Goal: Complete application form

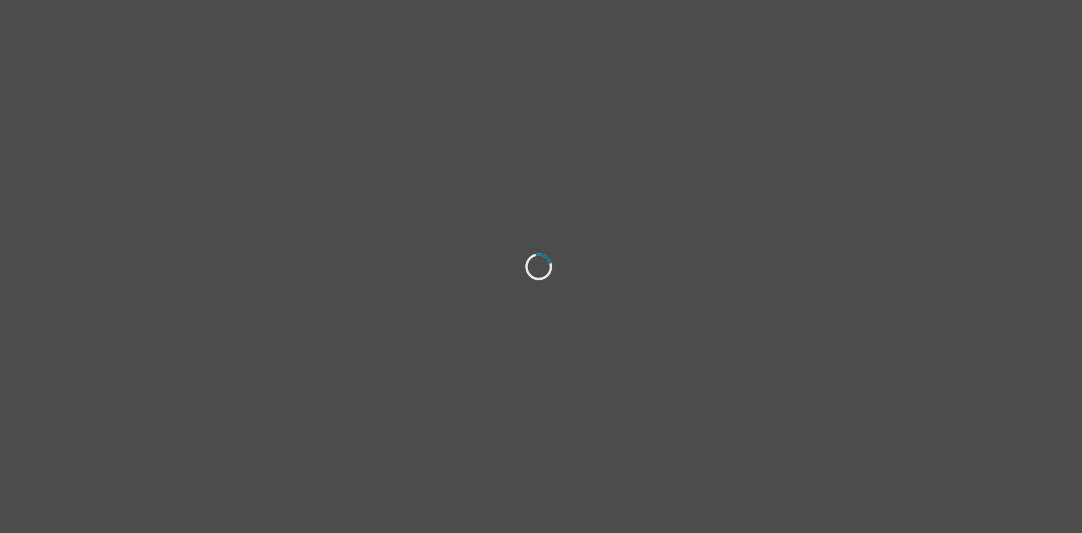
select select "[DEMOGRAPHIC_DATA]"
select select "she/her"
select select "Married"
select select "High school"
select select "Friend"
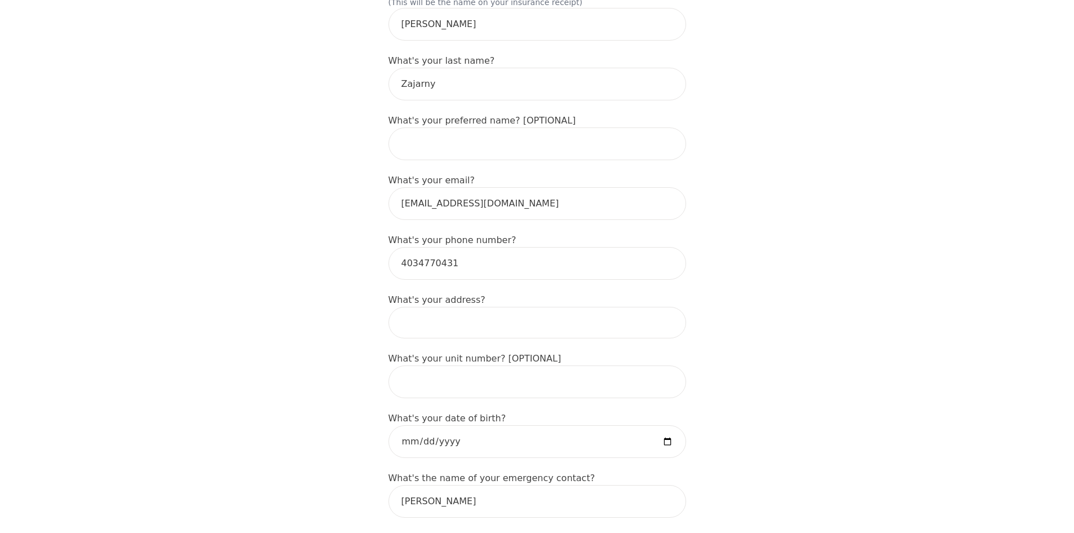
scroll to position [226, 0]
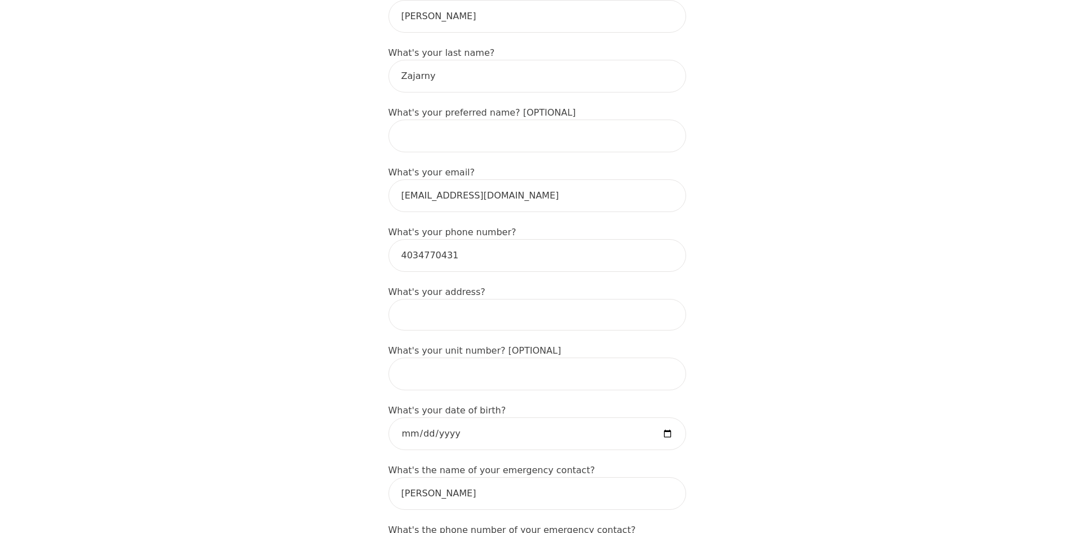
click at [433, 299] on input at bounding box center [537, 315] width 298 height 32
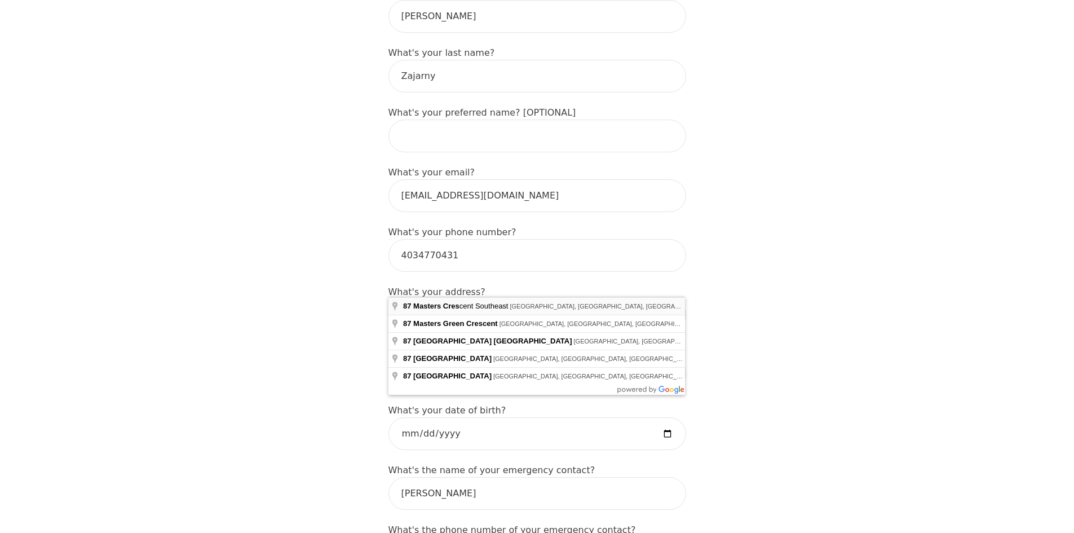
type input "[STREET_ADDRESS]"
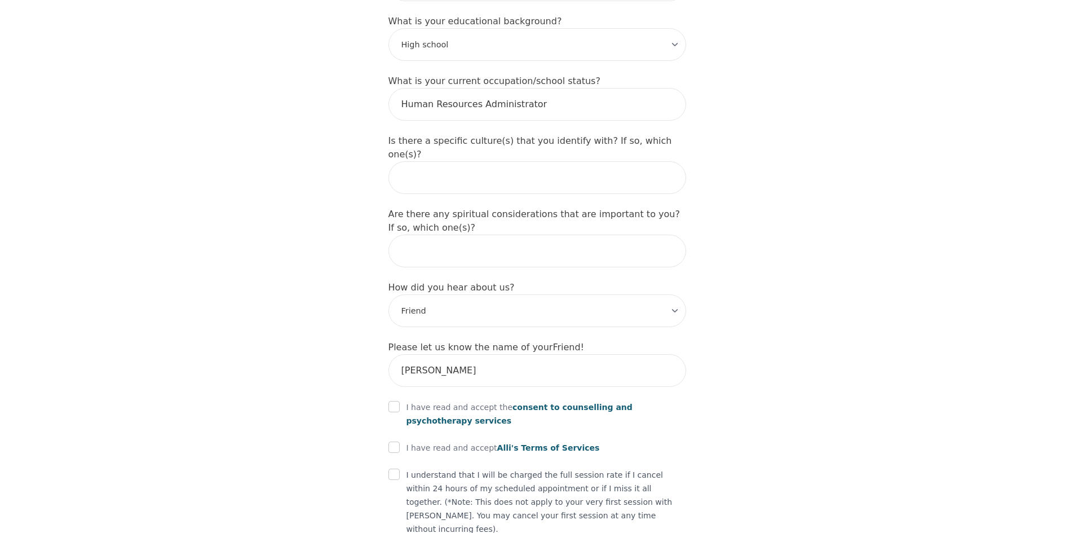
scroll to position [1184, 0]
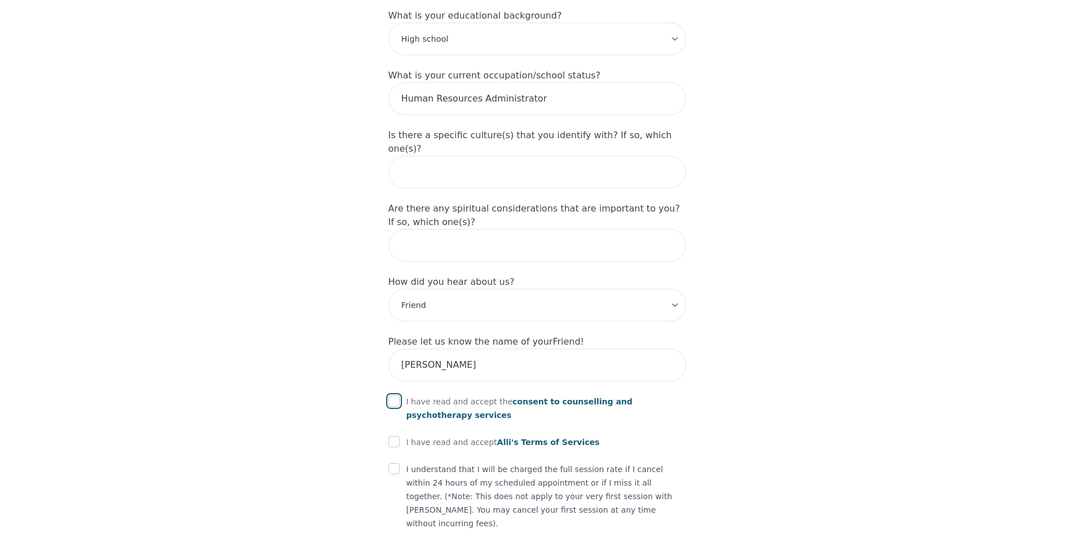
click at [390, 395] on input "checkbox" at bounding box center [393, 400] width 11 height 11
checkbox input "true"
click at [397, 436] on input "checkbox" at bounding box center [393, 441] width 11 height 11
checkbox input "true"
click at [395, 463] on input "checkbox" at bounding box center [393, 468] width 11 height 11
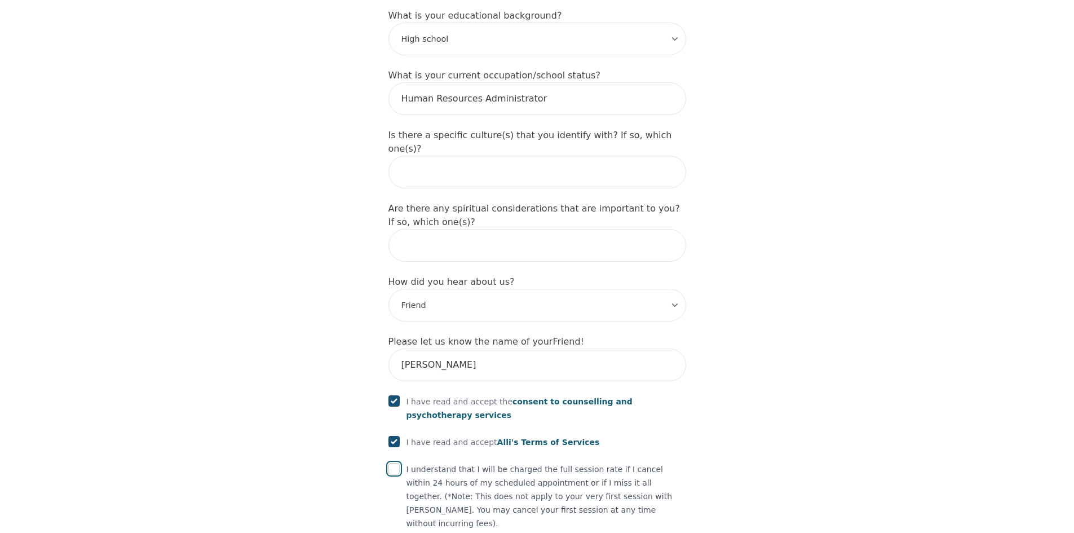
checkbox input "true"
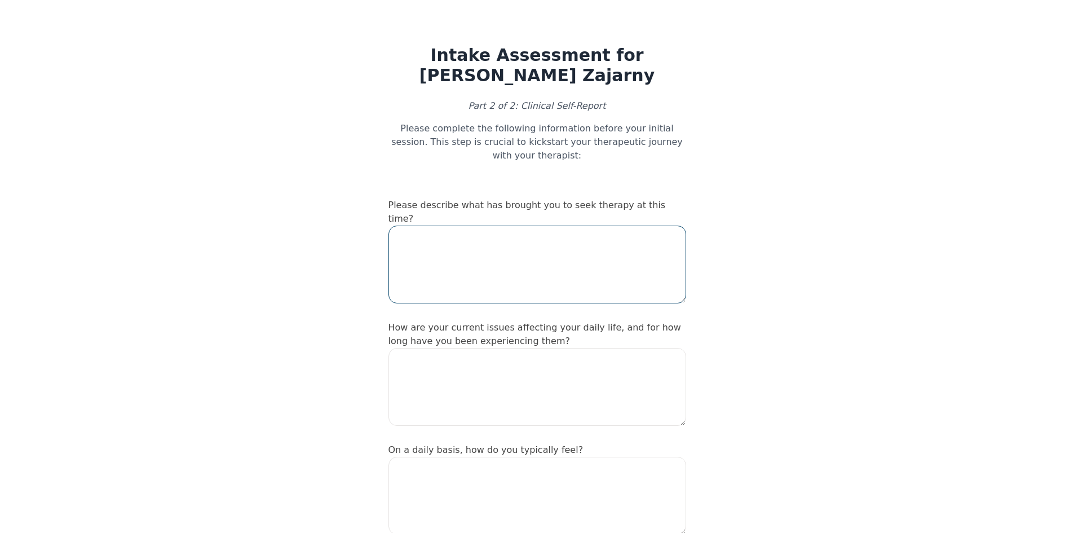
click at [423, 226] on textarea at bounding box center [537, 265] width 298 height 78
click at [489, 226] on textarea at bounding box center [537, 265] width 298 height 78
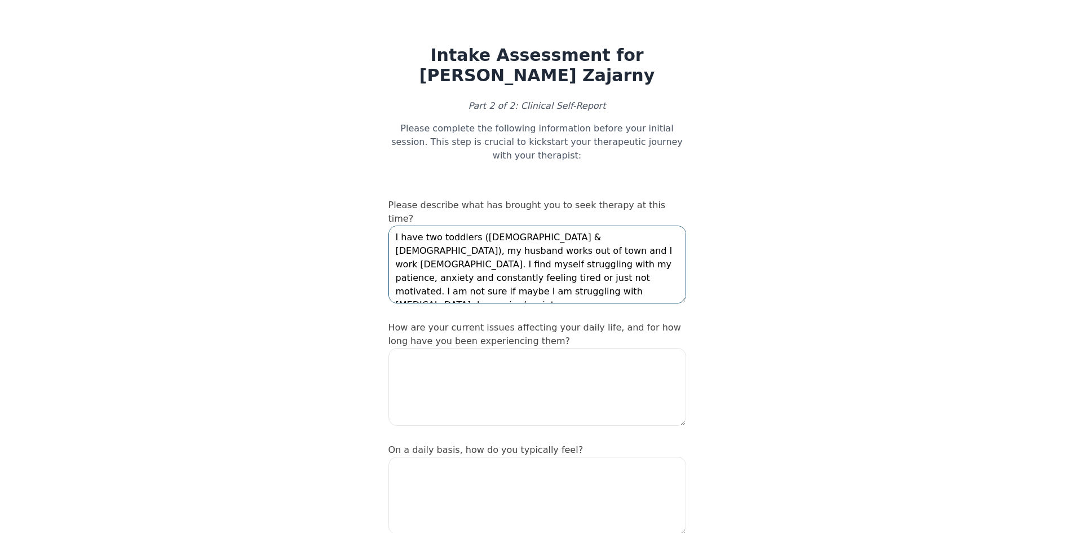
click at [645, 235] on textarea "I have two toddlers ([DEMOGRAPHIC_DATA] & [DEMOGRAPHIC_DATA]), my husband works…" at bounding box center [537, 265] width 298 height 78
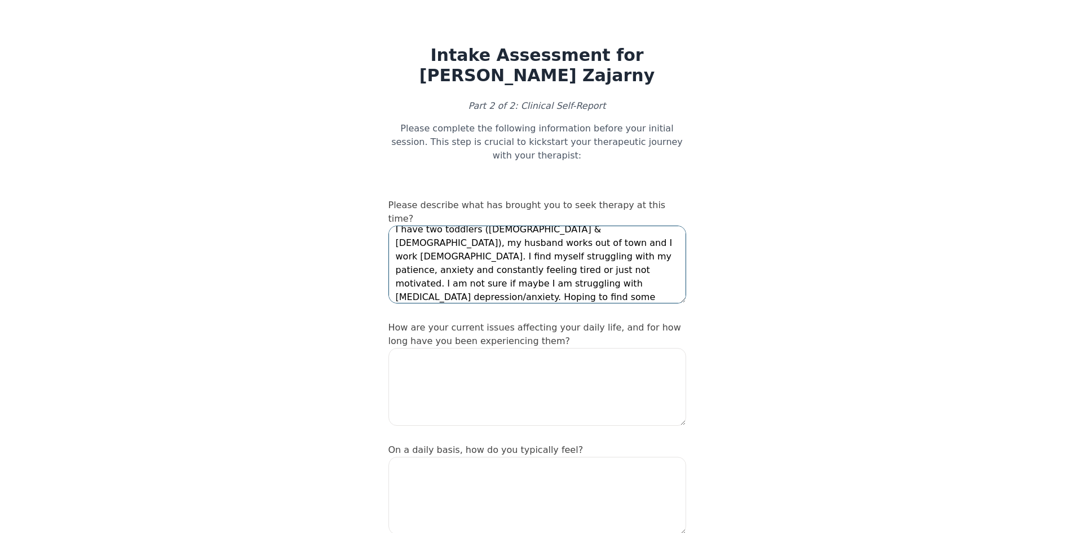
type textarea "I have two toddlers ([DEMOGRAPHIC_DATA] & [DEMOGRAPHIC_DATA]), my husband works…"
click at [534, 348] on textarea at bounding box center [537, 387] width 298 height 78
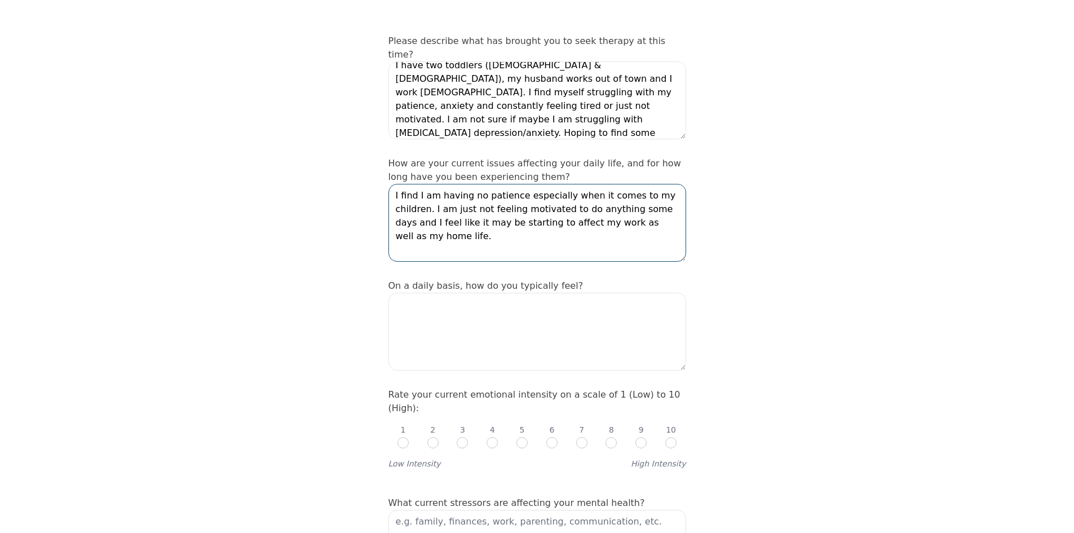
scroll to position [169, 0]
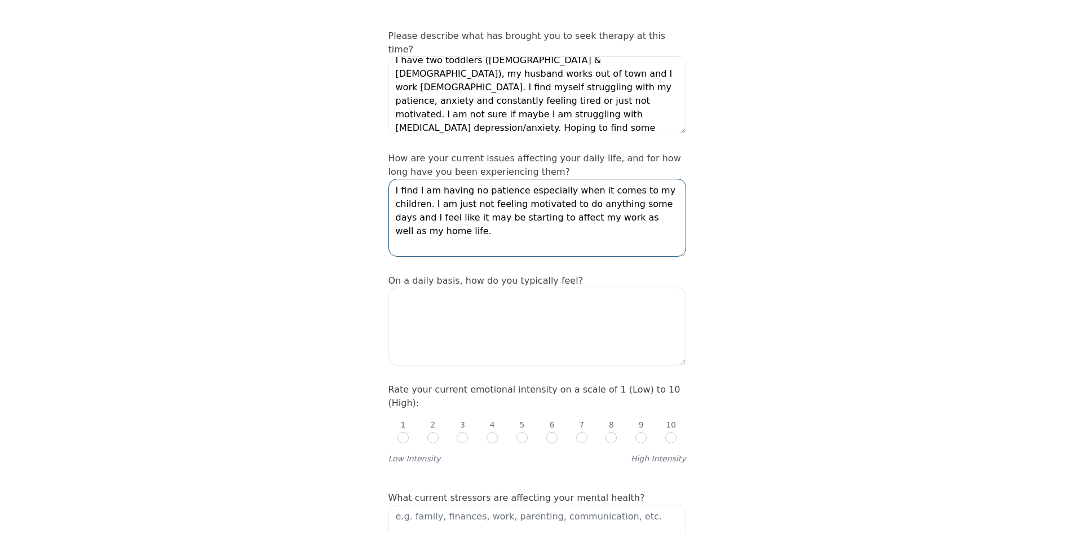
type textarea "I find I am having no patience especially when it comes to my children. I am ju…"
click at [540, 288] on textarea at bounding box center [537, 327] width 298 height 78
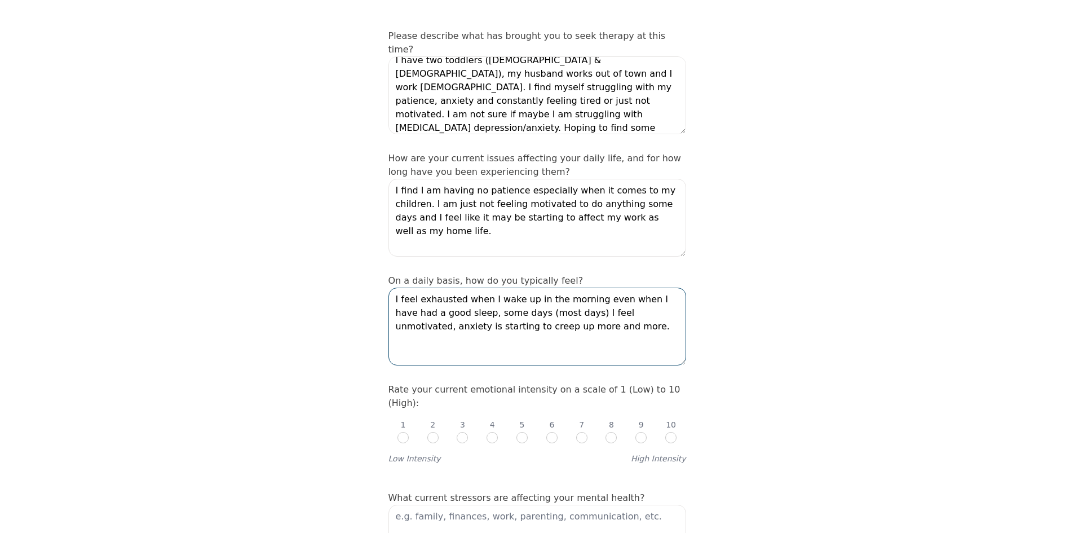
type textarea "I feel exhausted when I wake up in the morning even when I have had a good slee…"
click at [554, 432] on input "radio" at bounding box center [551, 437] width 11 height 11
radio input "true"
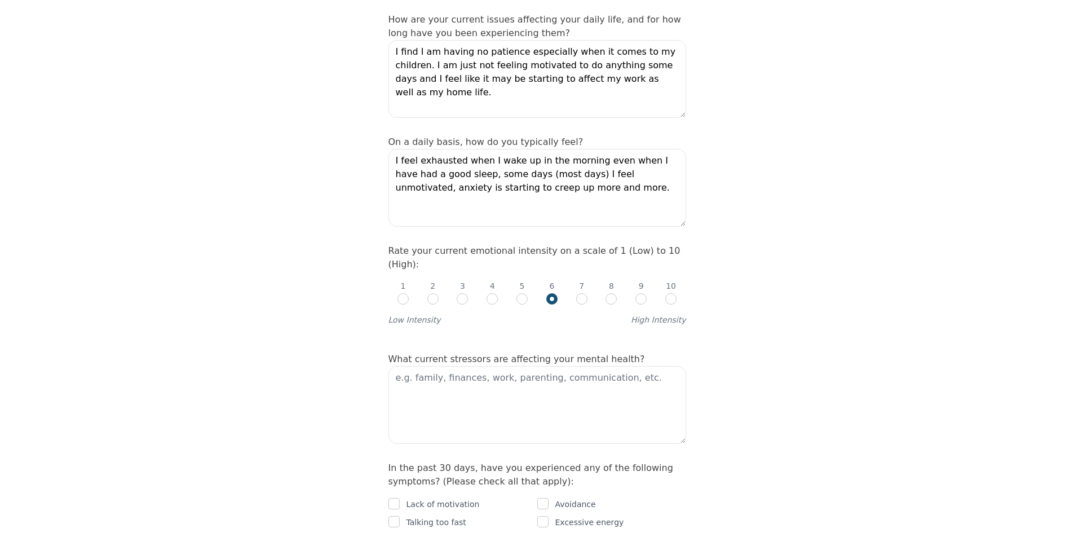
scroll to position [338, 0]
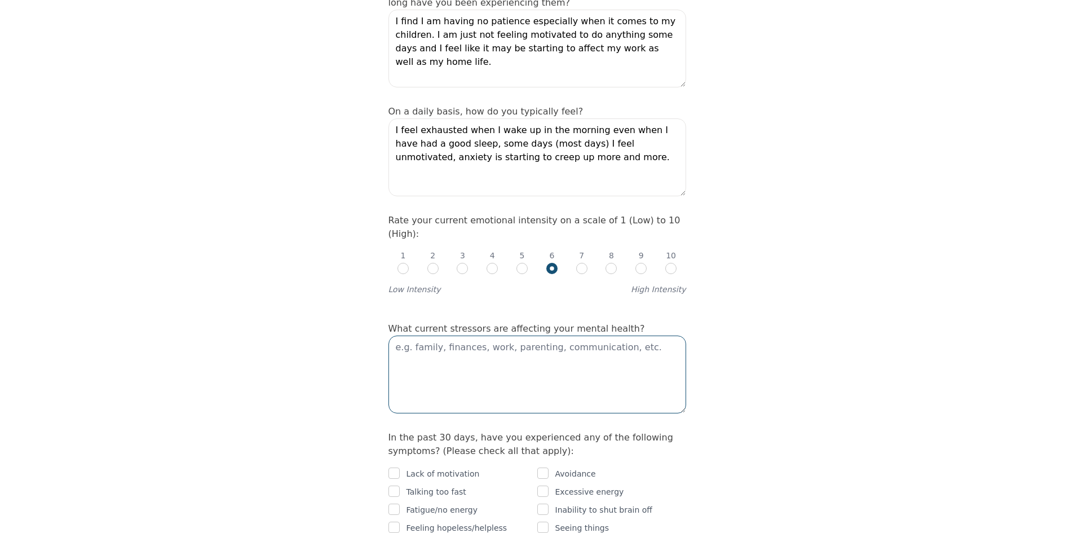
click at [499, 335] on textarea at bounding box center [537, 374] width 298 height 78
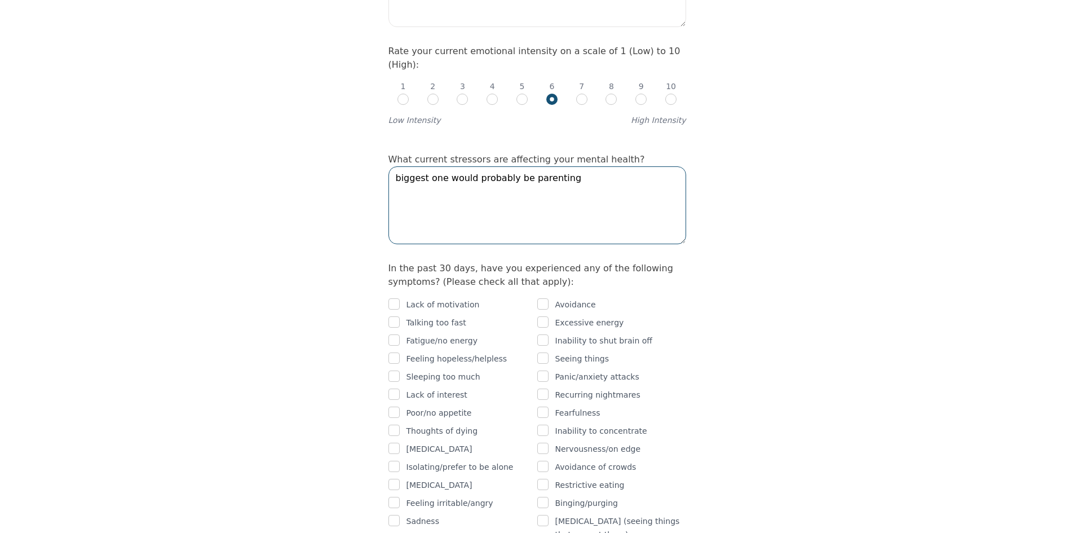
scroll to position [564, 0]
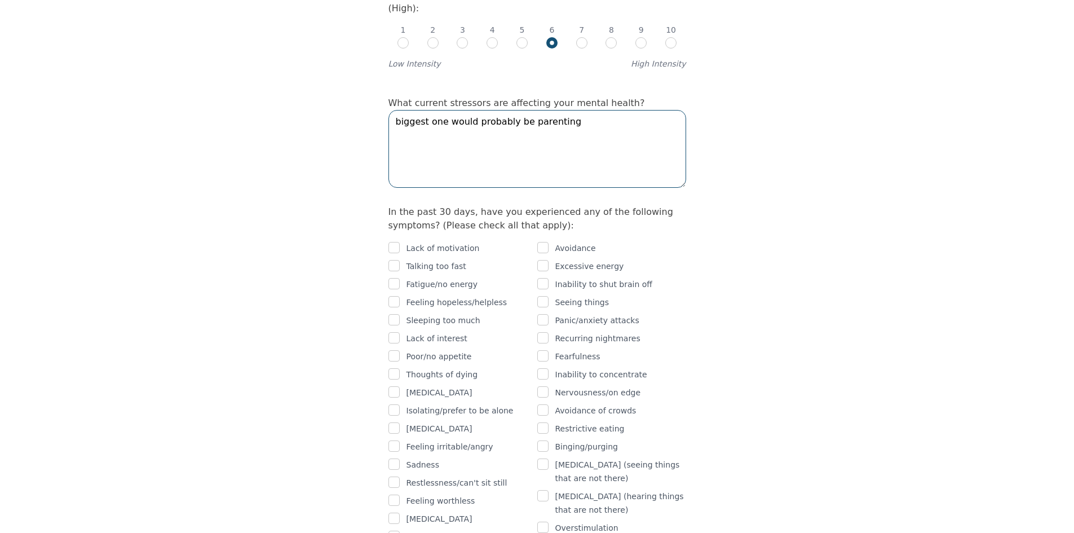
type textarea "biggest one would probably be parenting"
click at [397, 242] on input "checkbox" at bounding box center [393, 247] width 11 height 11
checkbox input "true"
click at [395, 278] on input "checkbox" at bounding box center [393, 283] width 11 height 11
checkbox input "true"
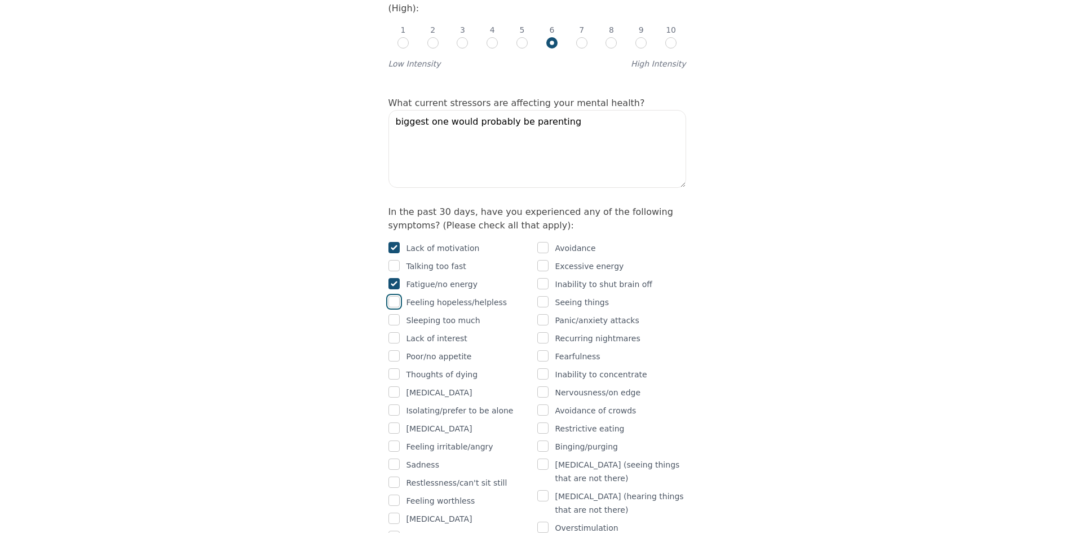
click at [394, 296] on input "checkbox" at bounding box center [393, 301] width 11 height 11
checkbox input "true"
click at [394, 332] on input "checkbox" at bounding box center [393, 337] width 11 height 11
checkbox input "true"
click at [394, 350] on input "checkbox" at bounding box center [393, 355] width 11 height 11
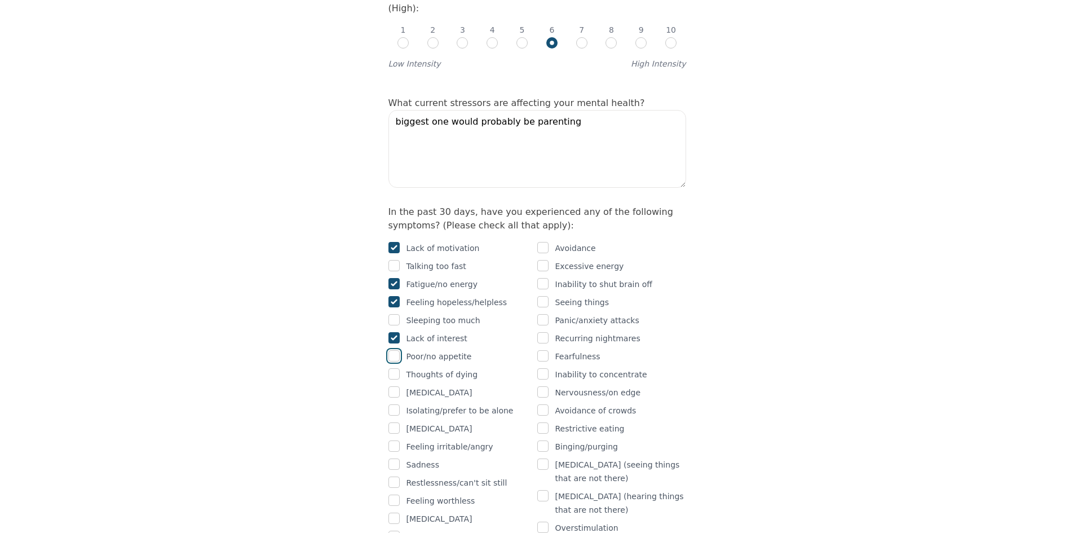
checkbox input "true"
click at [392, 386] on input "checkbox" at bounding box center [393, 391] width 11 height 11
checkbox input "true"
click at [395, 404] on input "checkbox" at bounding box center [393, 409] width 11 height 11
checkbox input "true"
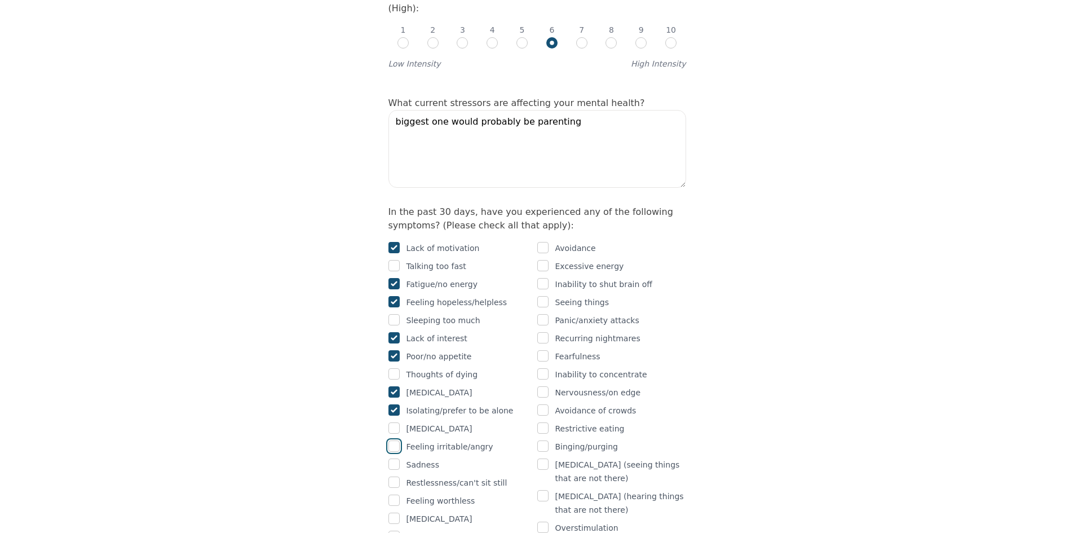
click at [394, 440] on input "checkbox" at bounding box center [393, 445] width 11 height 11
checkbox input "true"
click at [391, 458] on input "checkbox" at bounding box center [393, 463] width 11 height 11
checkbox input "true"
click at [395, 476] on input "checkbox" at bounding box center [393, 481] width 11 height 11
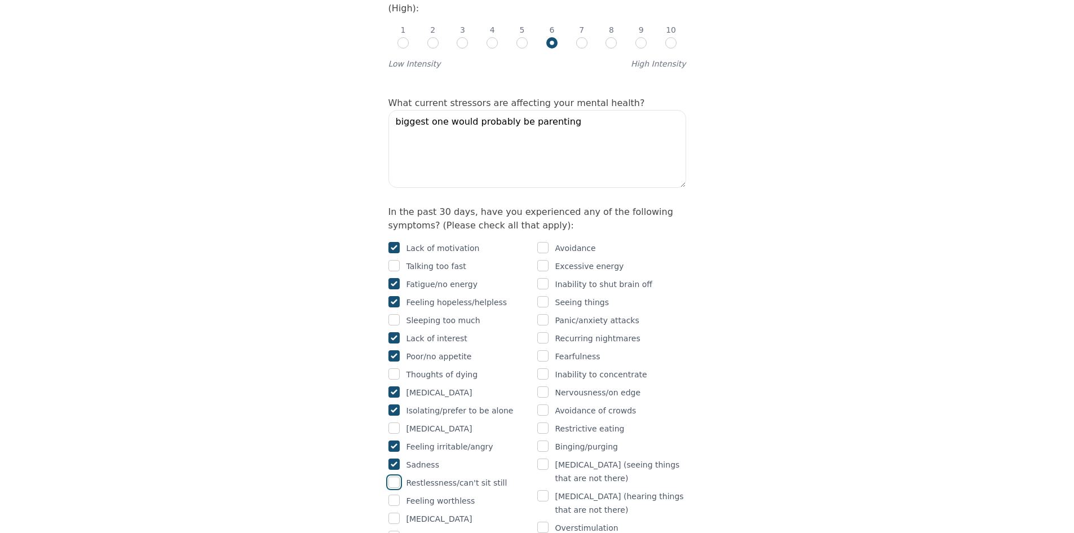
checkbox input "true"
click at [396, 530] on input "checkbox" at bounding box center [393, 535] width 11 height 11
checkbox input "true"
click at [543, 242] on input "checkbox" at bounding box center [542, 247] width 11 height 11
checkbox input "true"
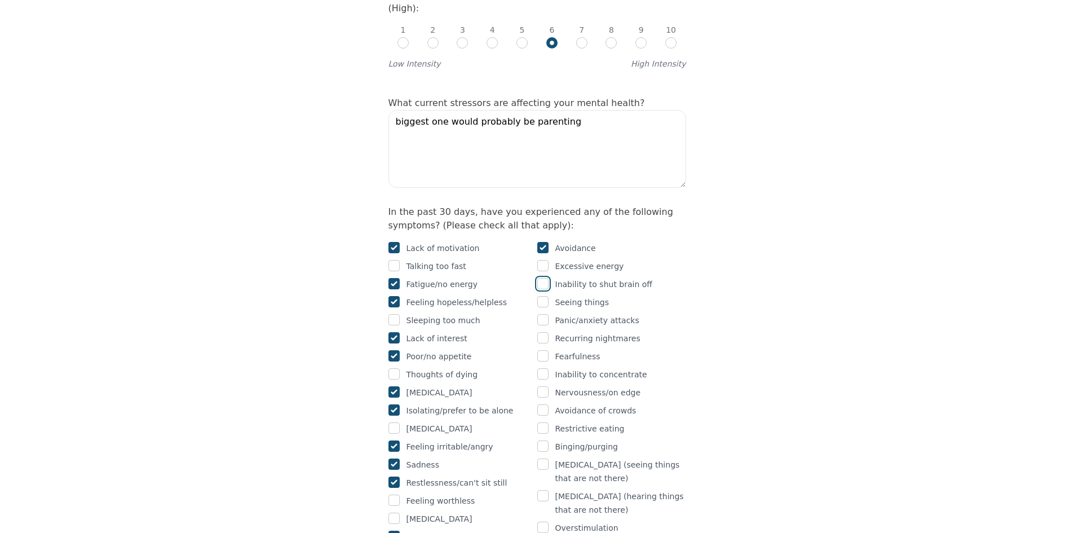
click at [543, 278] on input "checkbox" at bounding box center [542, 283] width 11 height 11
checkbox input "true"
click at [545, 314] on input "checkbox" at bounding box center [542, 319] width 11 height 11
checkbox input "true"
click at [545, 368] on input "checkbox" at bounding box center [542, 373] width 11 height 11
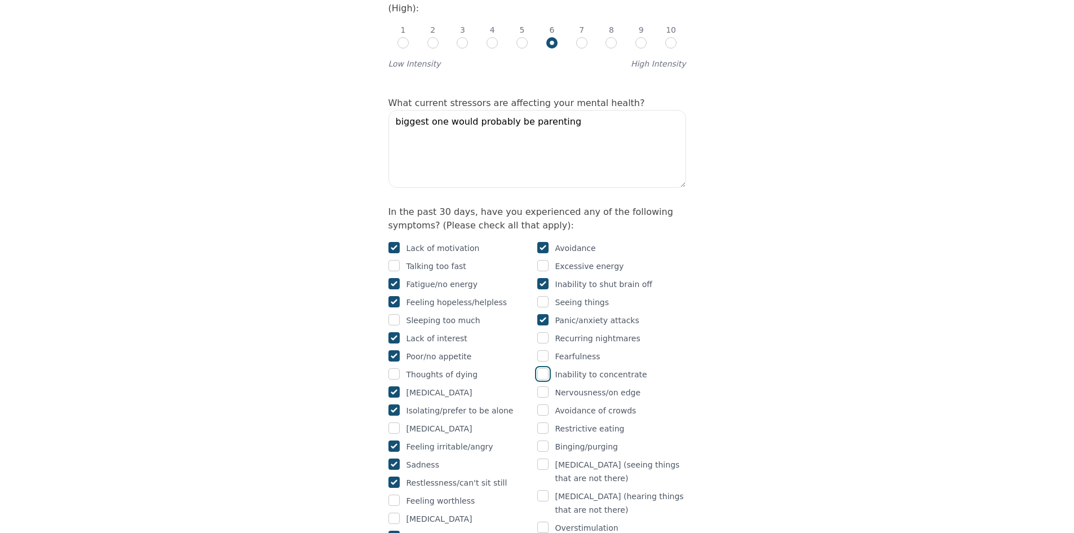
checkbox input "true"
click at [545, 440] on input "checkbox" at bounding box center [542, 445] width 11 height 11
checkbox input "true"
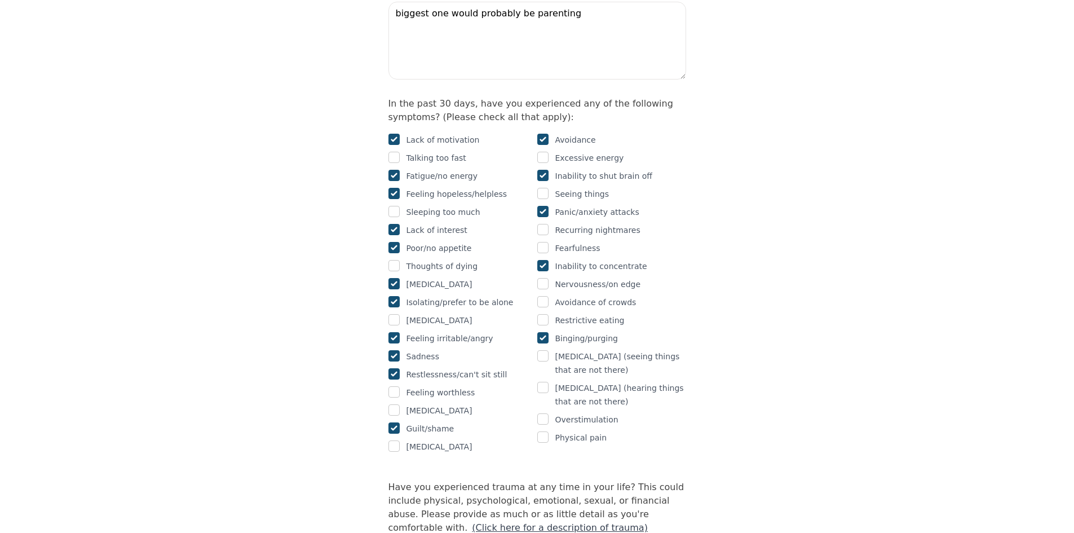
scroll to position [677, 0]
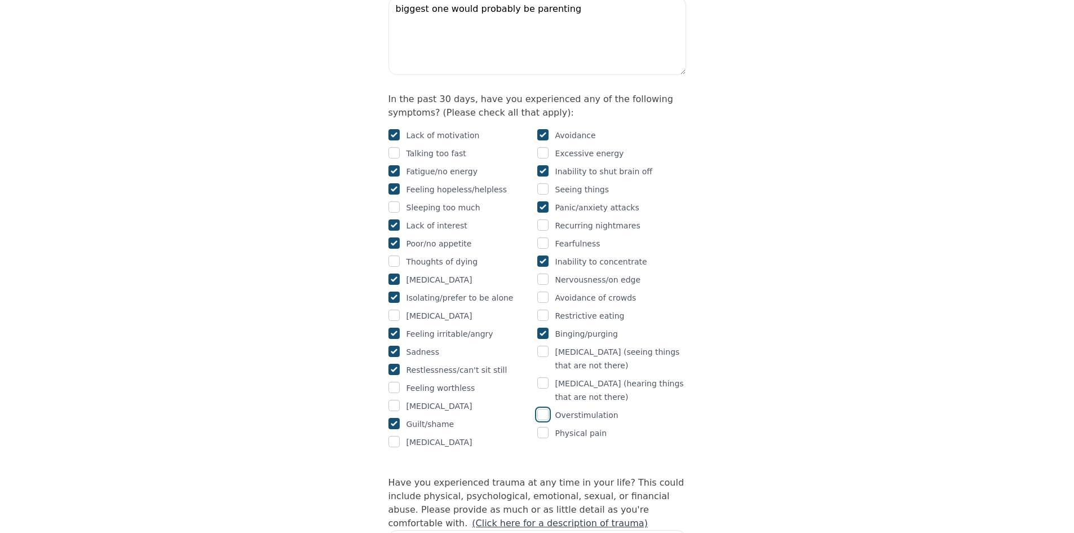
click at [540, 409] on input "checkbox" at bounding box center [542, 414] width 11 height 11
checkbox input "true"
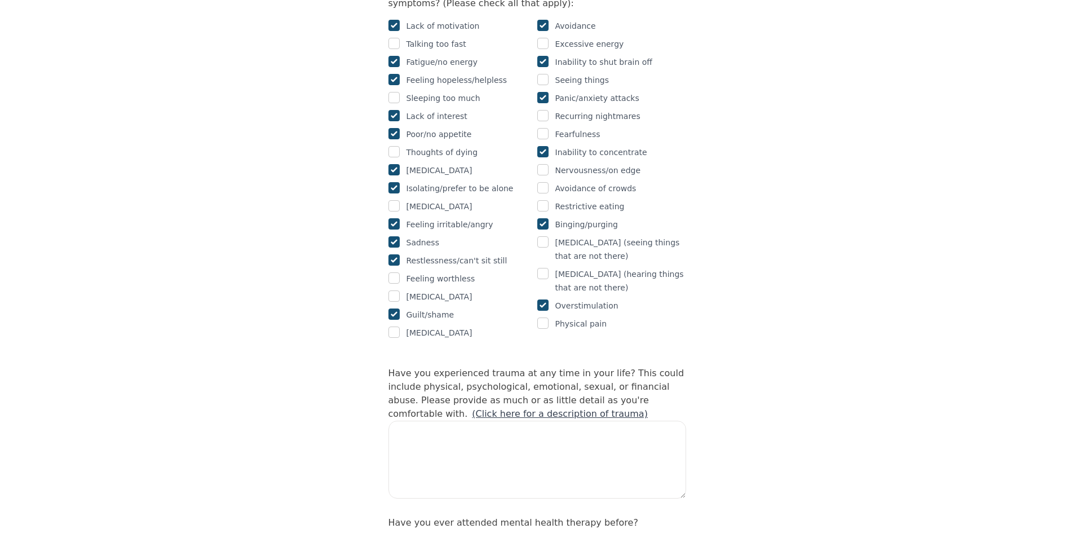
scroll to position [789, 0]
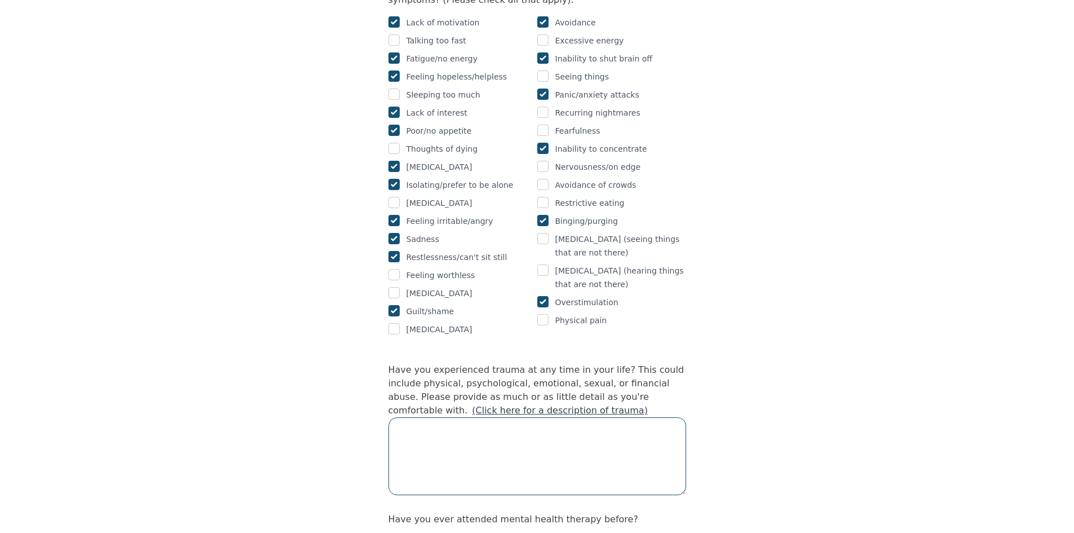
click at [490, 417] on textarea at bounding box center [537, 456] width 298 height 78
click at [535, 417] on textarea "I grew up with alcoholic parents" at bounding box center [537, 456] width 298 height 78
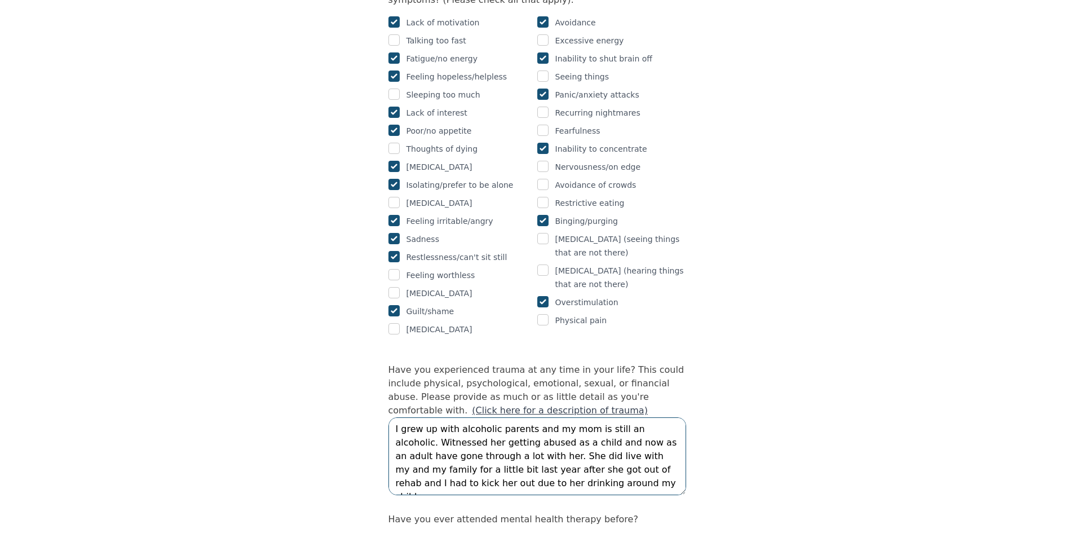
click at [505, 417] on textarea "I grew up with alcoholic parents and my mom is still an alcoholic. Witnessed he…" at bounding box center [537, 456] width 298 height 78
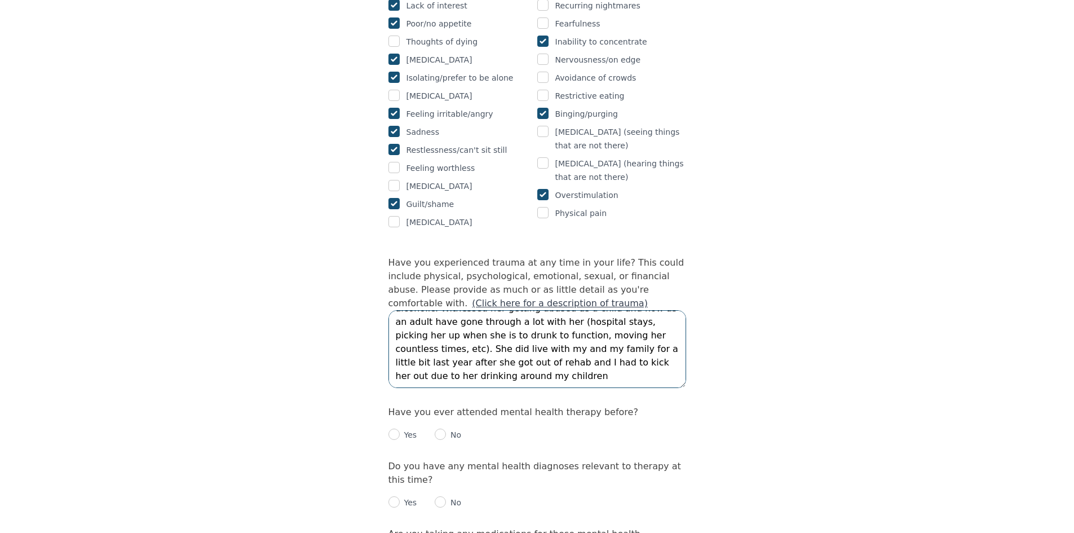
scroll to position [902, 0]
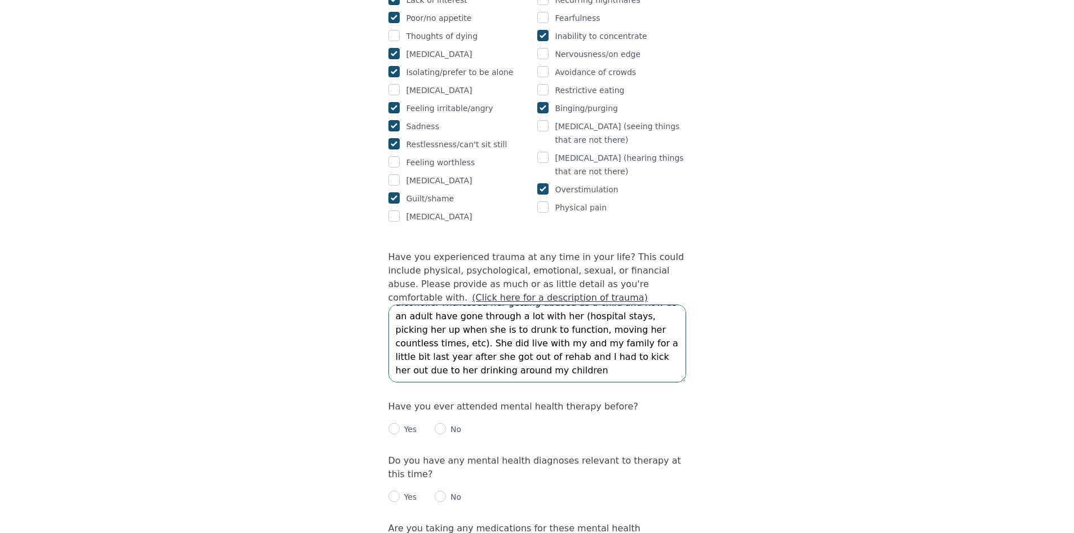
type textarea "I grew up with alcoholic parents and my mom is still an alcoholic. Witnessed he…"
click at [395, 423] on input "radio" at bounding box center [393, 428] width 11 height 11
radio input "true"
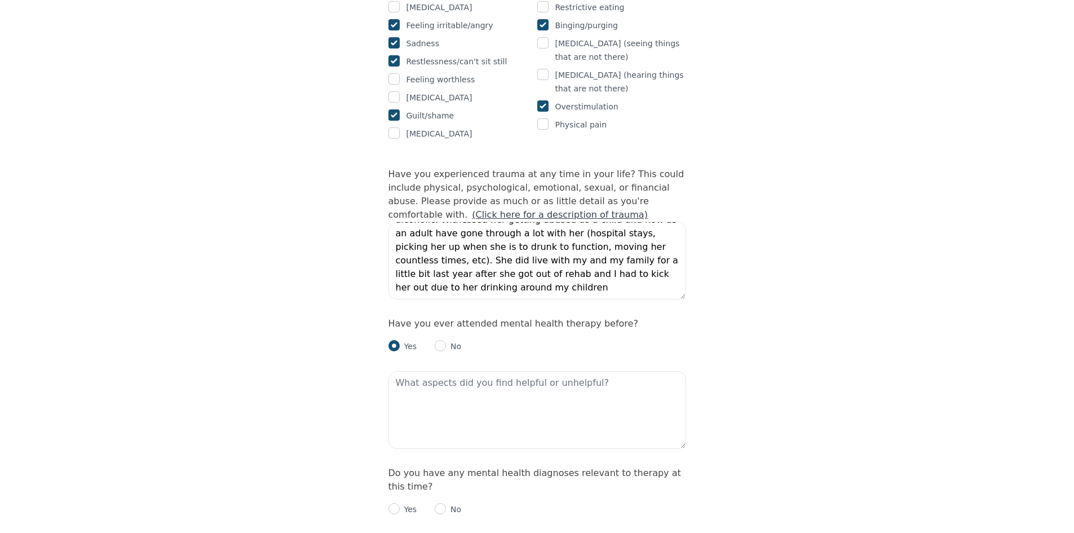
scroll to position [1015, 0]
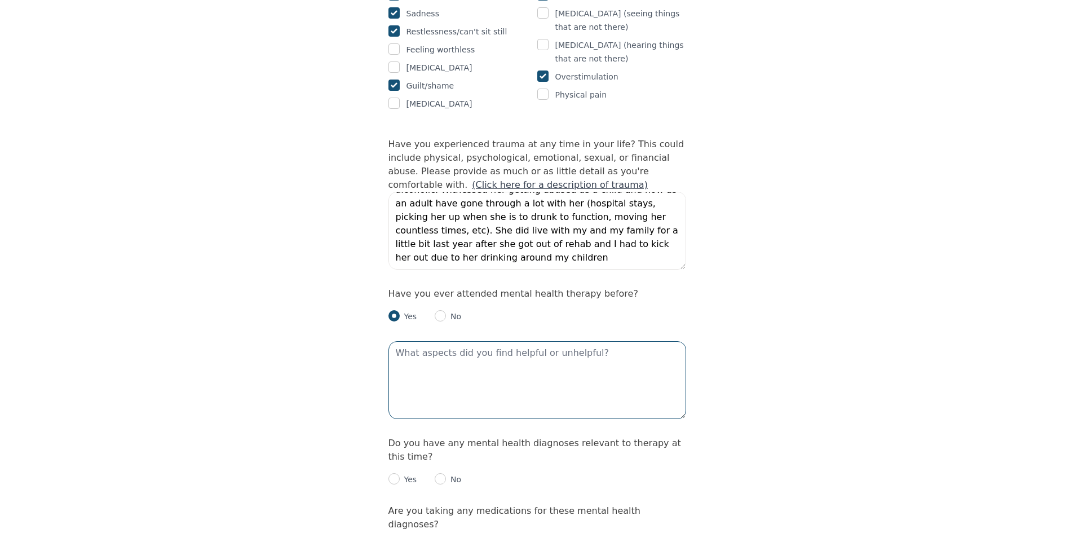
click at [444, 341] on textarea at bounding box center [537, 380] width 298 height 78
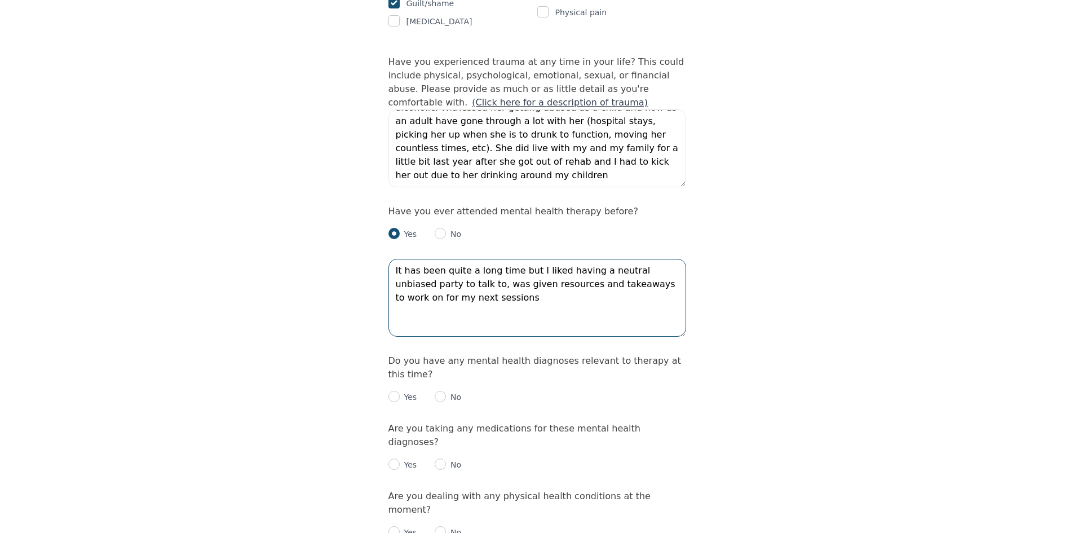
scroll to position [1128, 0]
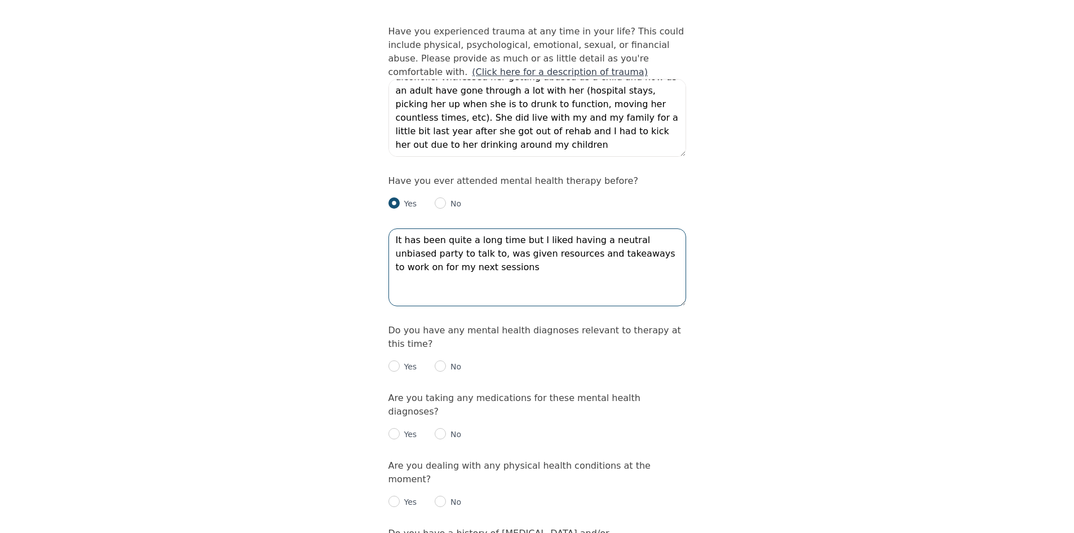
type textarea "It has been quite a long time but I liked having a neutral unbiased party to ta…"
click at [443, 360] on input "radio" at bounding box center [440, 365] width 11 height 11
radio input "true"
click at [448, 428] on p "No" at bounding box center [453, 433] width 15 height 11
click at [440, 428] on input "radio" at bounding box center [440, 433] width 11 height 11
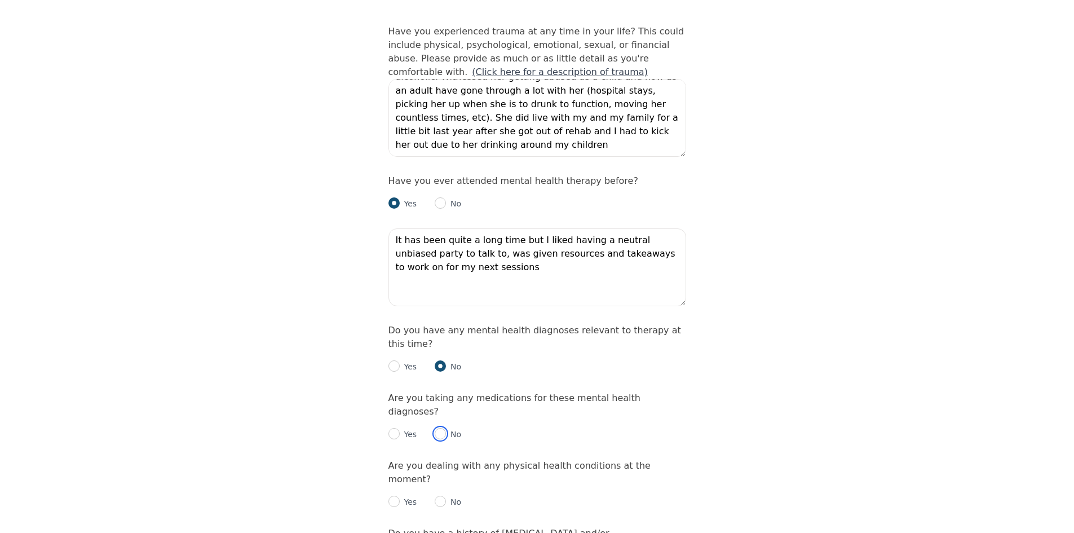
radio input "true"
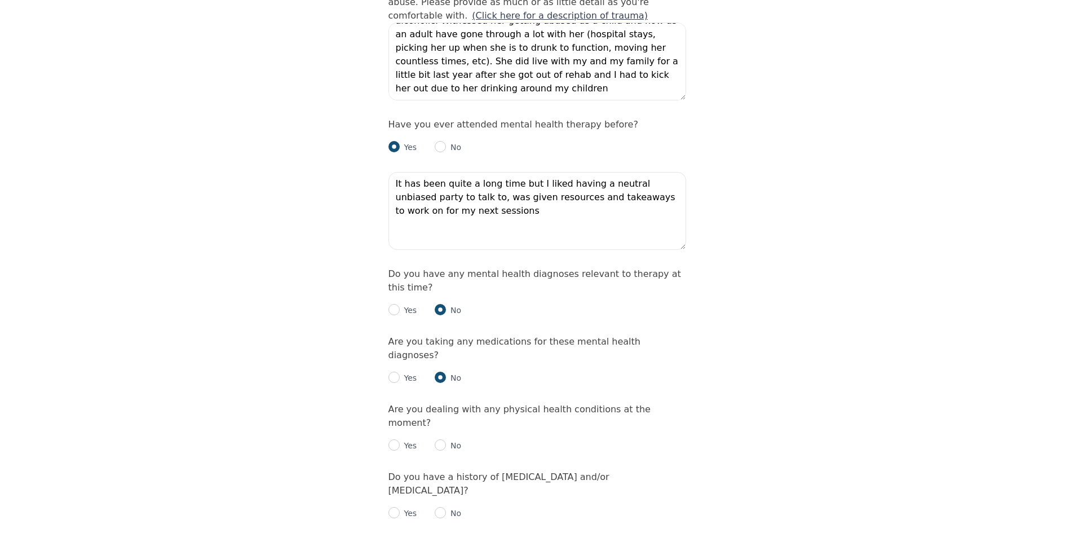
scroll to position [1240, 0]
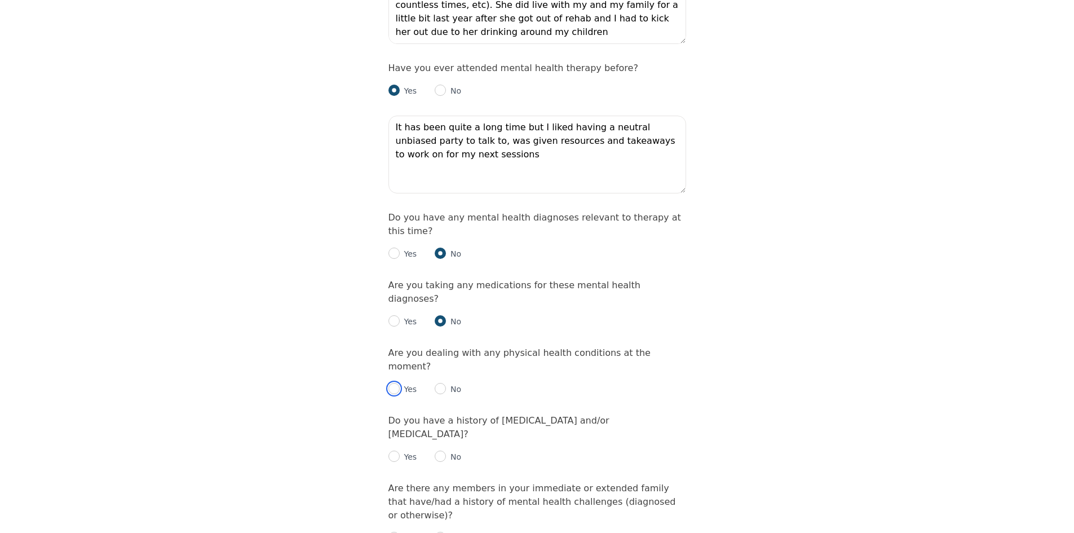
click at [395, 383] on input "radio" at bounding box center [393, 388] width 11 height 11
radio input "true"
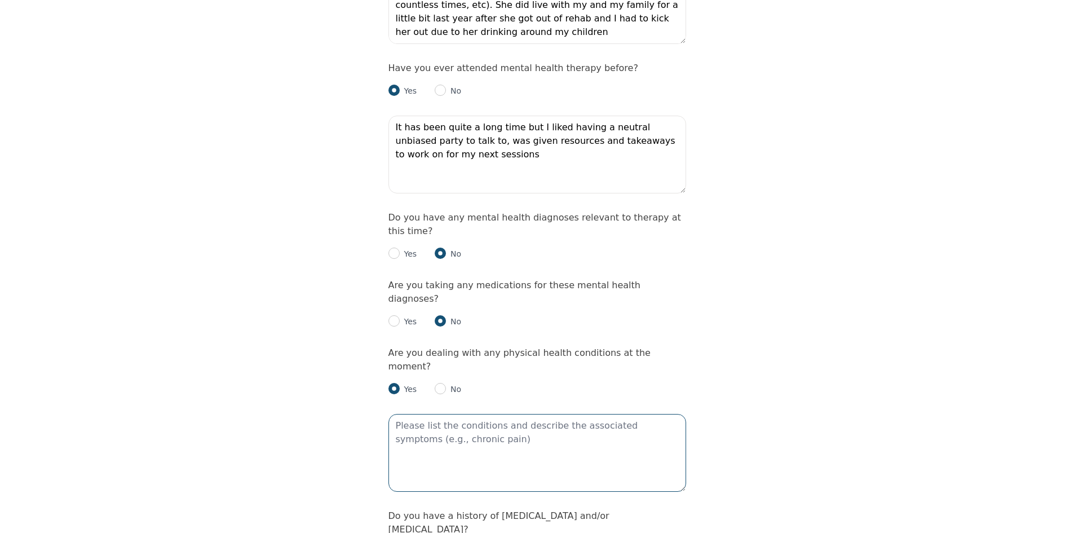
click at [411, 414] on textarea at bounding box center [537, 453] width 298 height 78
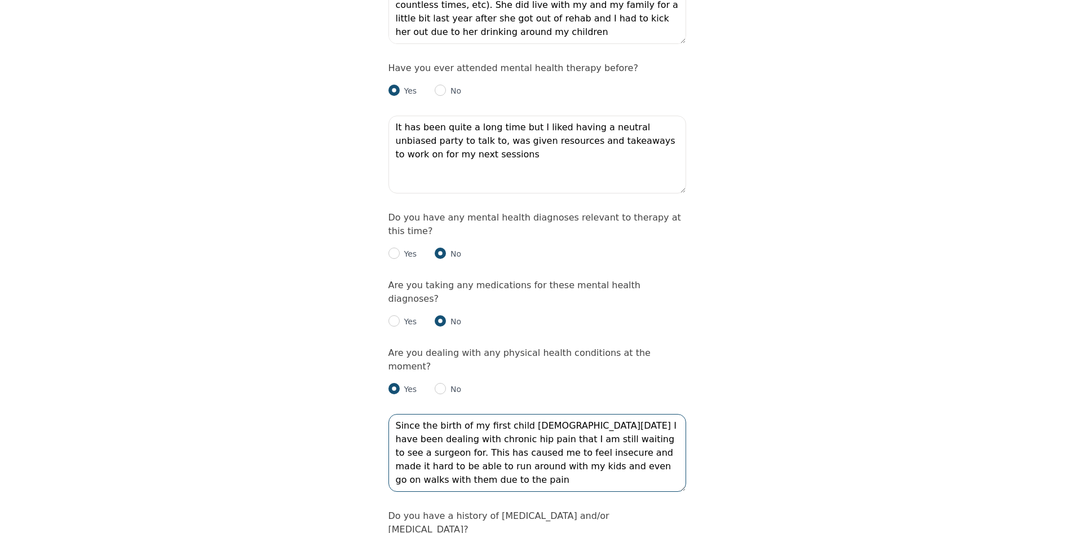
type textarea "Since the birth of my first child [DEMOGRAPHIC_DATA][DATE] I have been dealing …"
radio input "true"
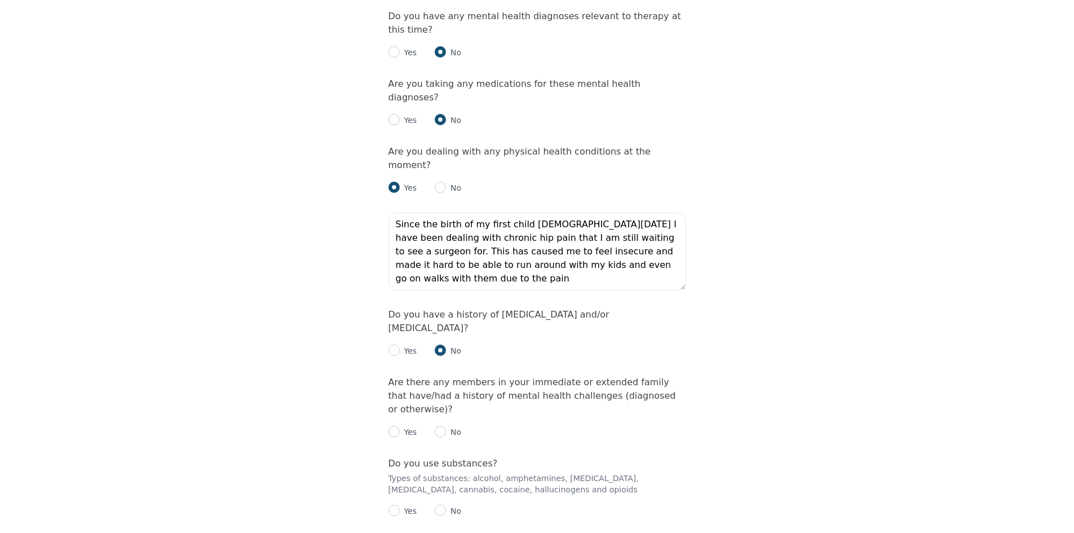
scroll to position [1466, 0]
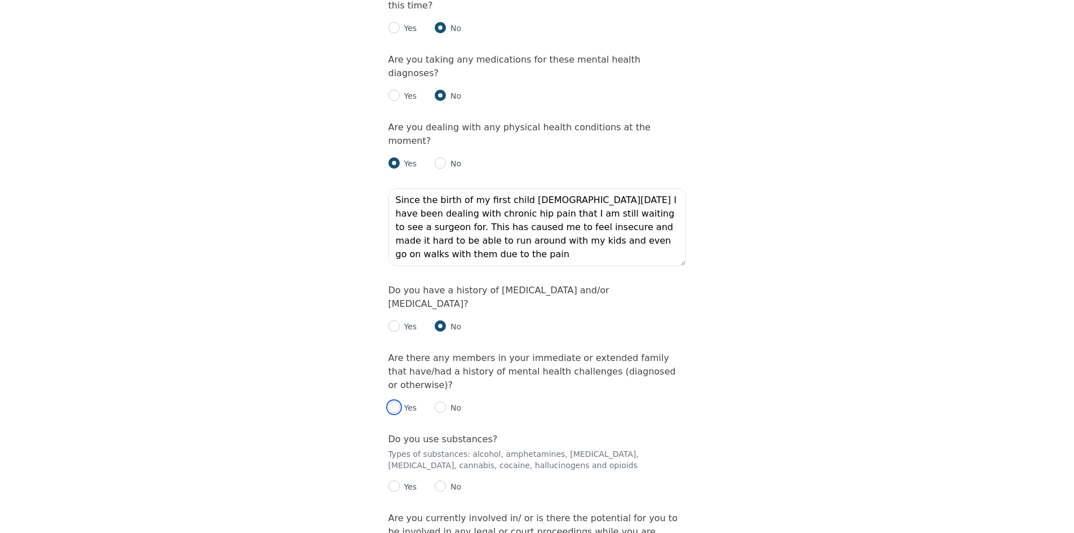
click at [395, 401] on input "radio" at bounding box center [393, 406] width 11 height 11
radio input "true"
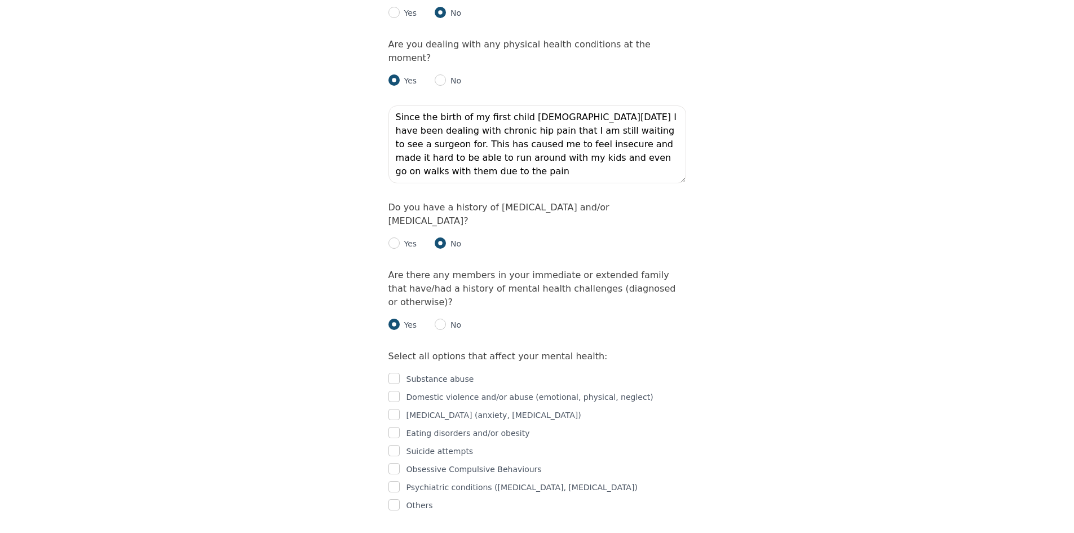
scroll to position [1579, 0]
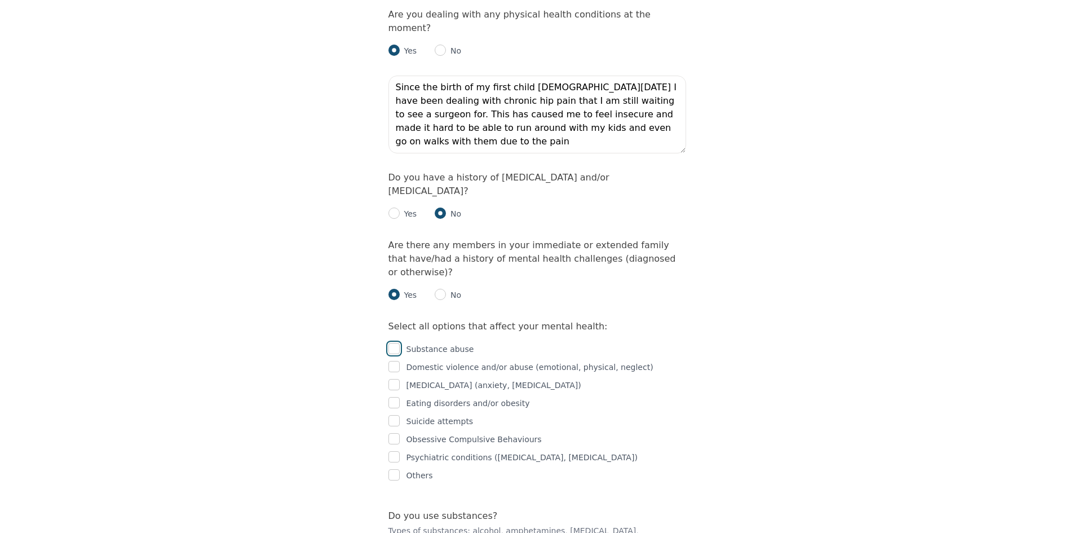
click at [394, 343] on input "checkbox" at bounding box center [393, 348] width 11 height 11
checkbox input "true"
click at [395, 361] on input "checkbox" at bounding box center [393, 366] width 11 height 11
checkbox input "true"
click at [392, 379] on input "checkbox" at bounding box center [393, 384] width 11 height 11
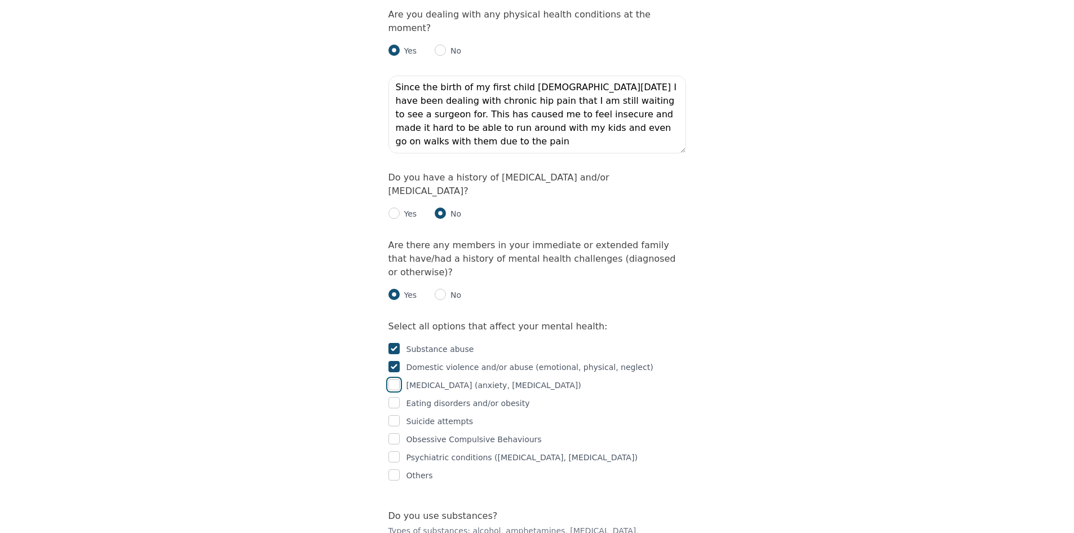
checkbox input "true"
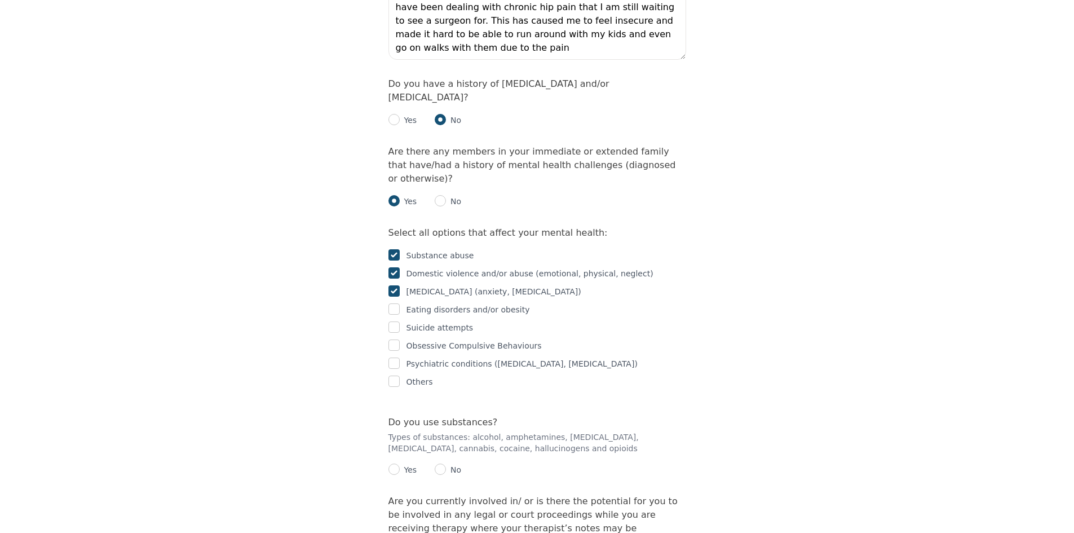
scroll to position [1691, 0]
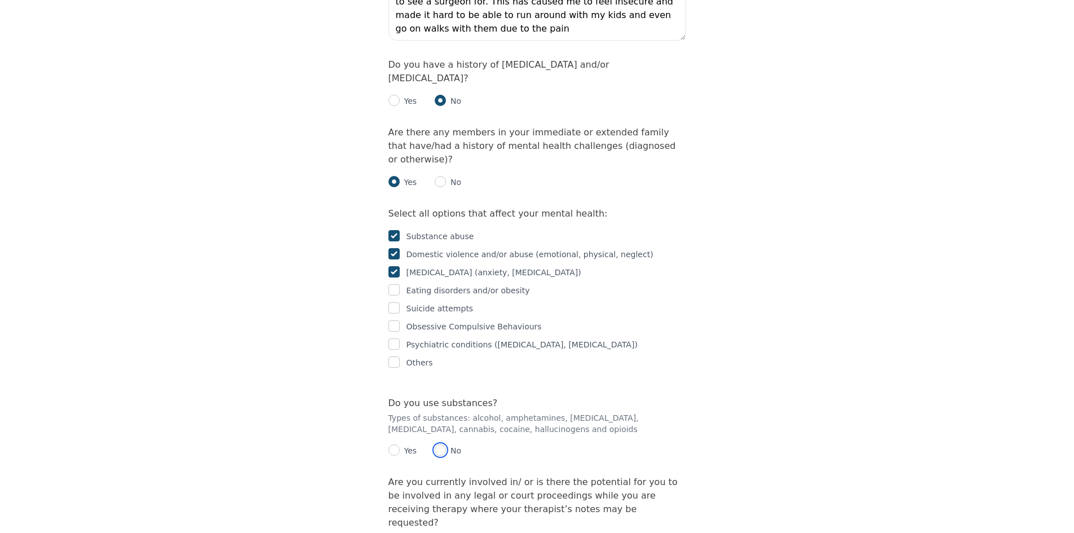
click at [435, 444] on input "radio" at bounding box center [440, 449] width 11 height 11
radio input "true"
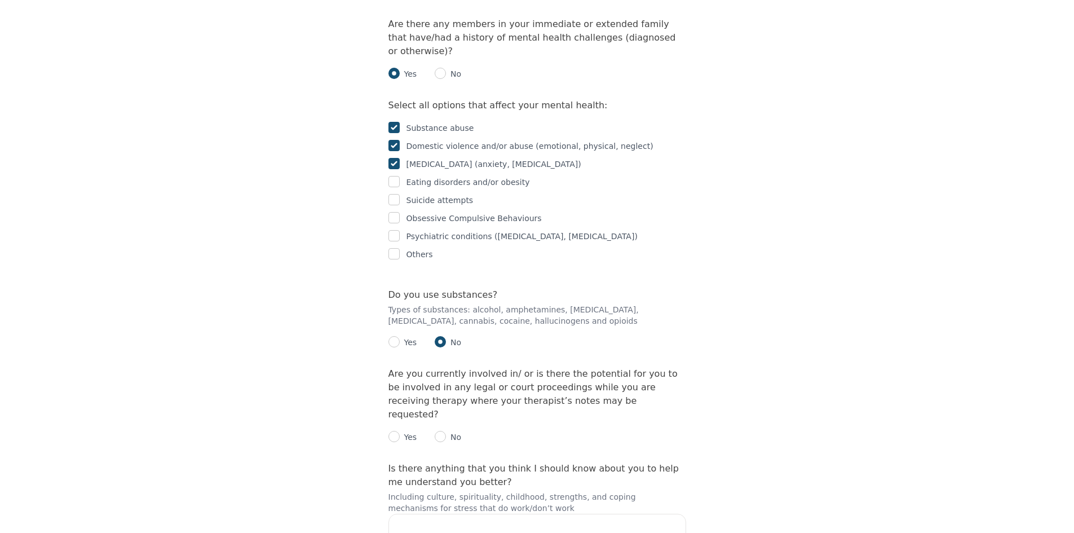
scroll to position [1804, 0]
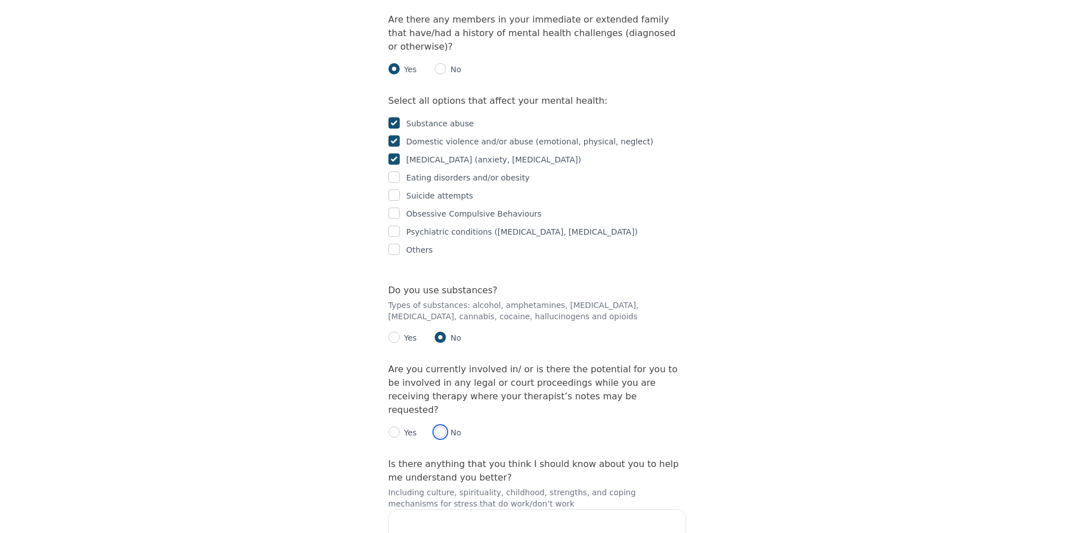
click at [443, 426] on input "radio" at bounding box center [440, 431] width 11 height 11
radio input "true"
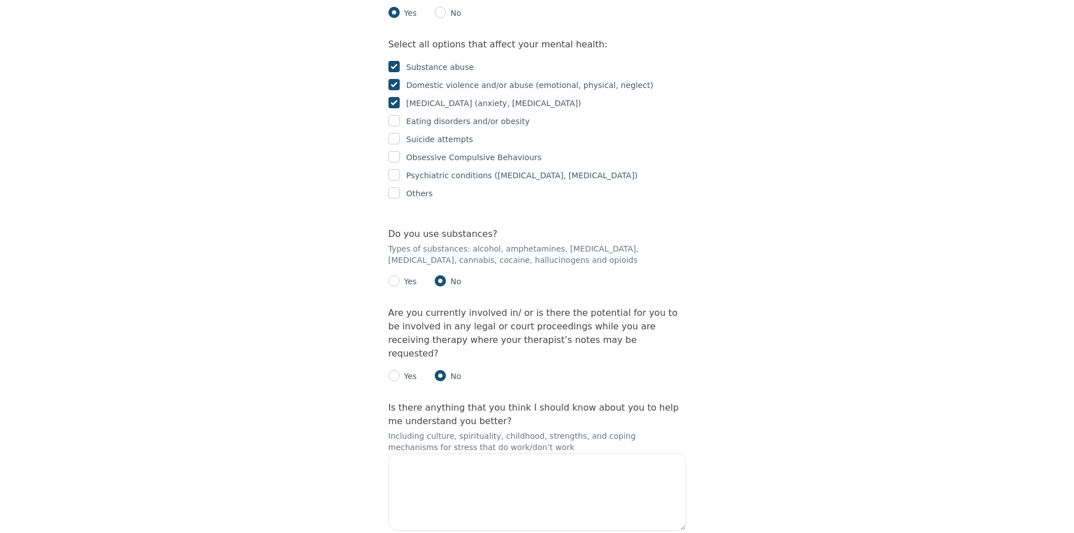
scroll to position [1880, 0]
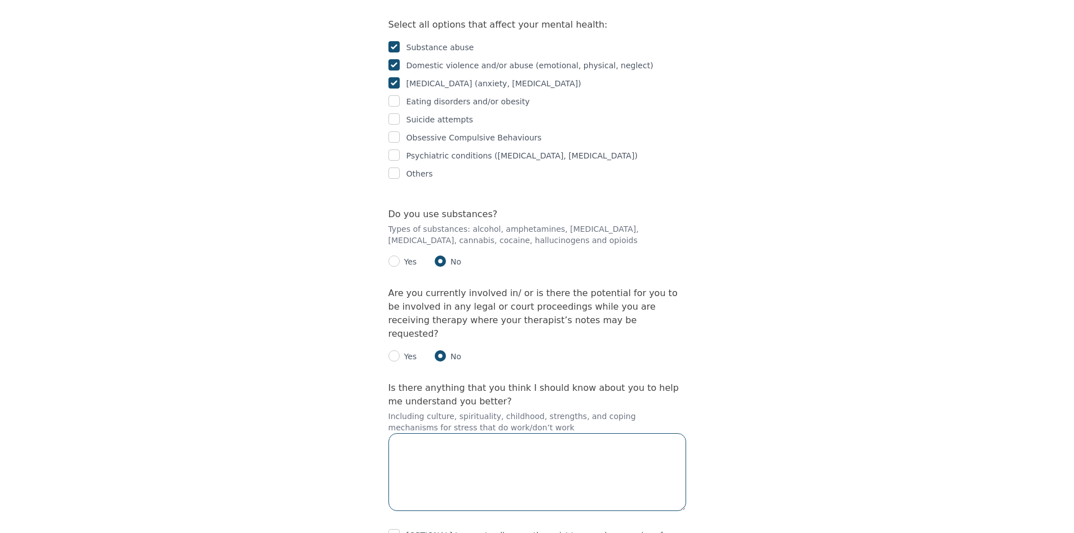
click at [598, 433] on textarea at bounding box center [537, 472] width 298 height 78
type textarea "Not that I can think of right now outside of what I have already mentioned abov…"
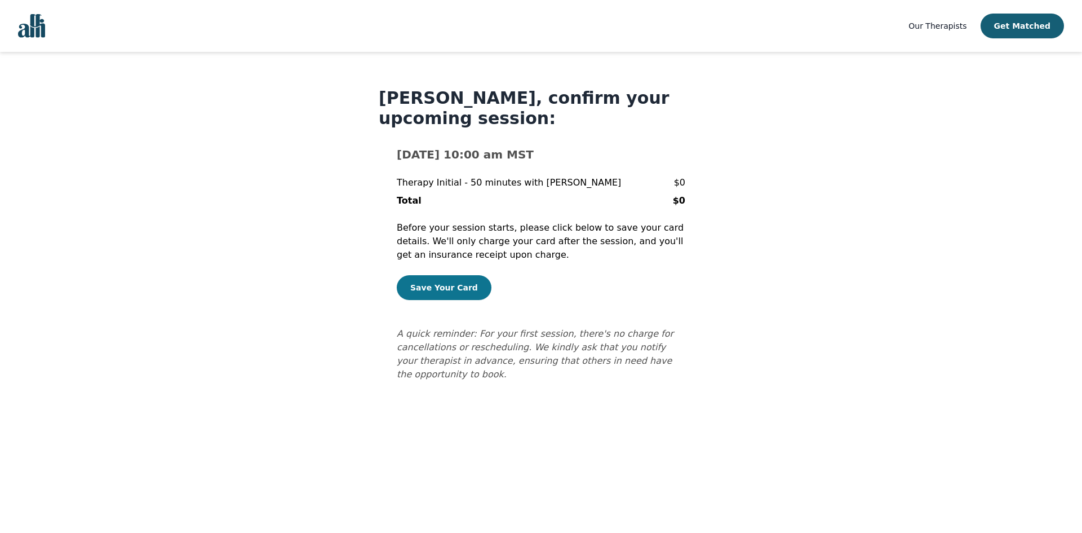
click at [448, 282] on button "Save Your Card" at bounding box center [444, 287] width 95 height 25
